Goal: Task Accomplishment & Management: Manage account settings

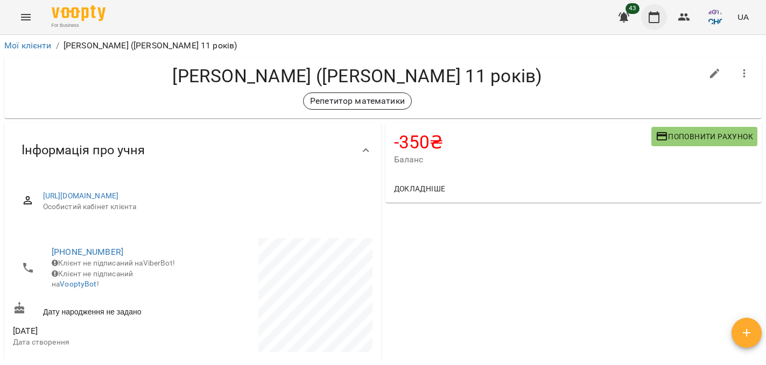
click at [652, 18] on icon "button" at bounding box center [653, 17] width 13 height 13
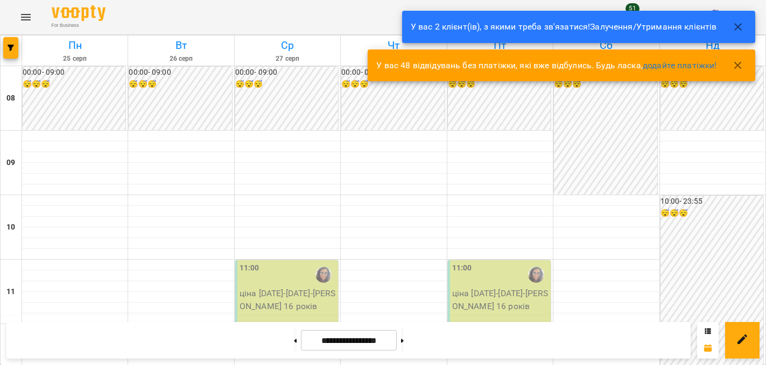
scroll to position [237, 0]
click at [294, 341] on button at bounding box center [295, 341] width 3 height 24
type input "**********"
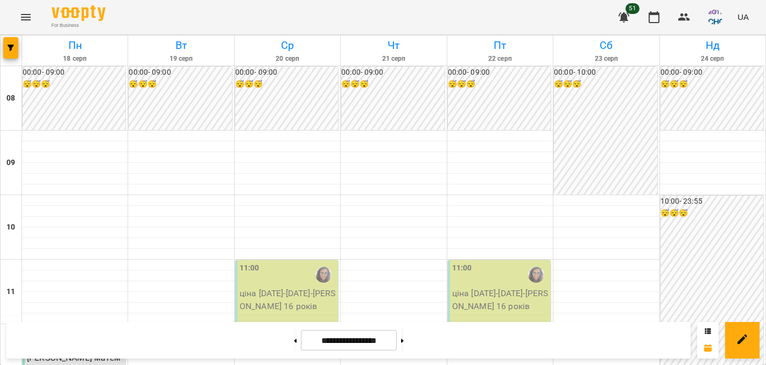
scroll to position [782, 0]
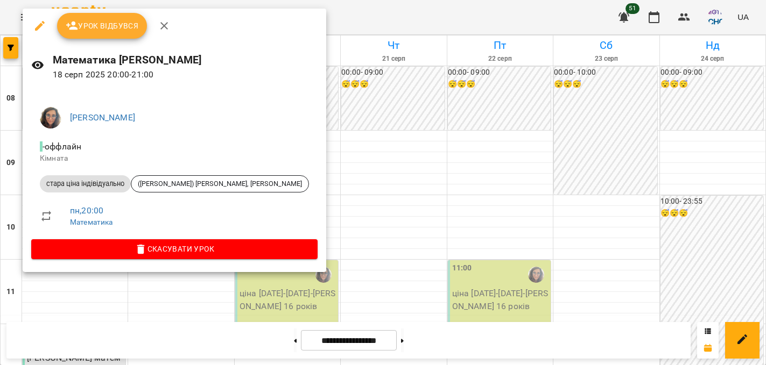
click at [122, 31] on span "Урок відбувся" at bounding box center [102, 25] width 73 height 13
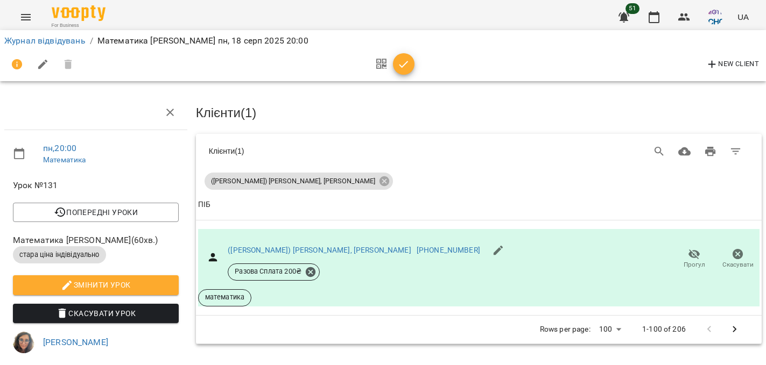
click at [400, 67] on icon "button" at bounding box center [403, 64] width 13 height 13
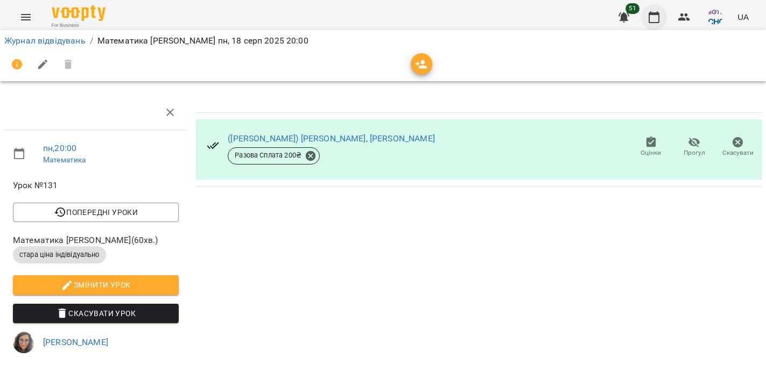
click at [660, 18] on icon "button" at bounding box center [653, 17] width 13 height 13
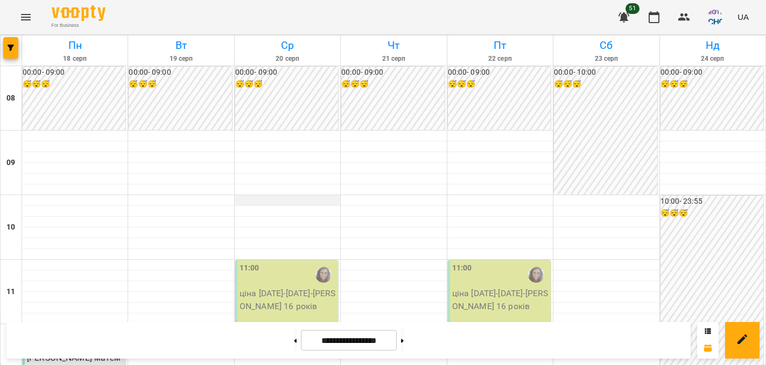
scroll to position [69, 0]
